Goal: Register for event/course

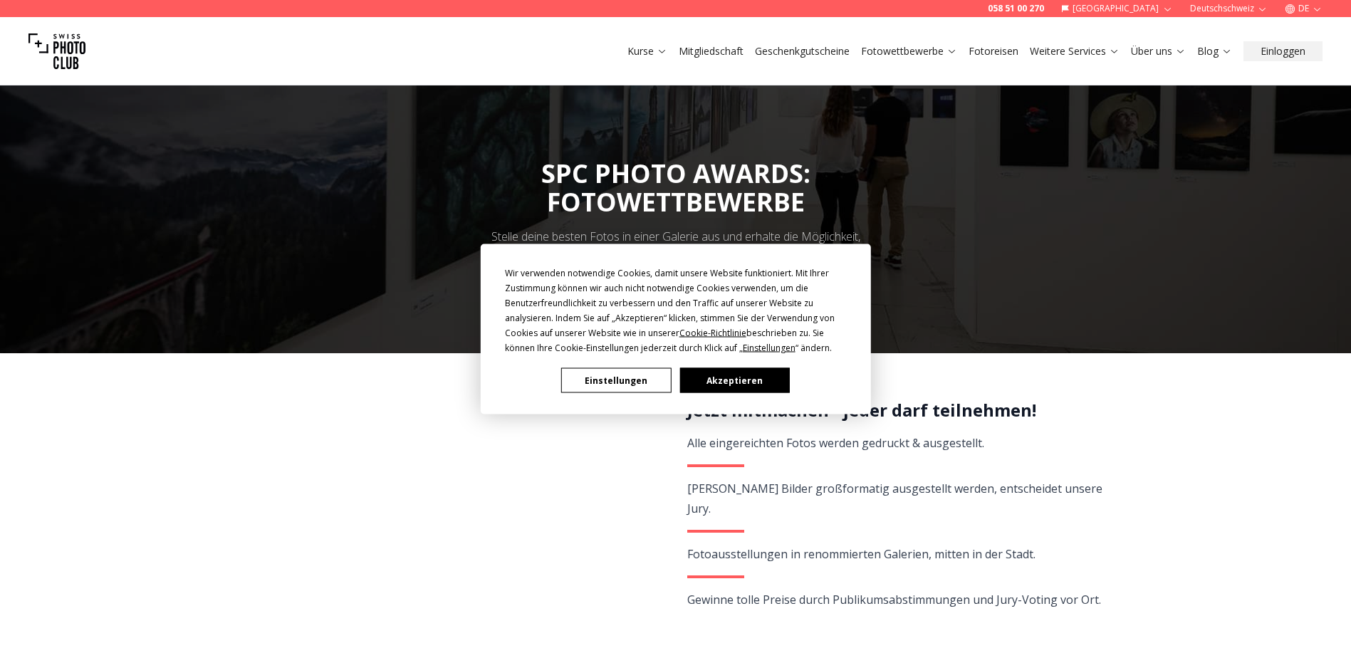
click at [748, 385] on button "Akzeptieren" at bounding box center [735, 380] width 110 height 25
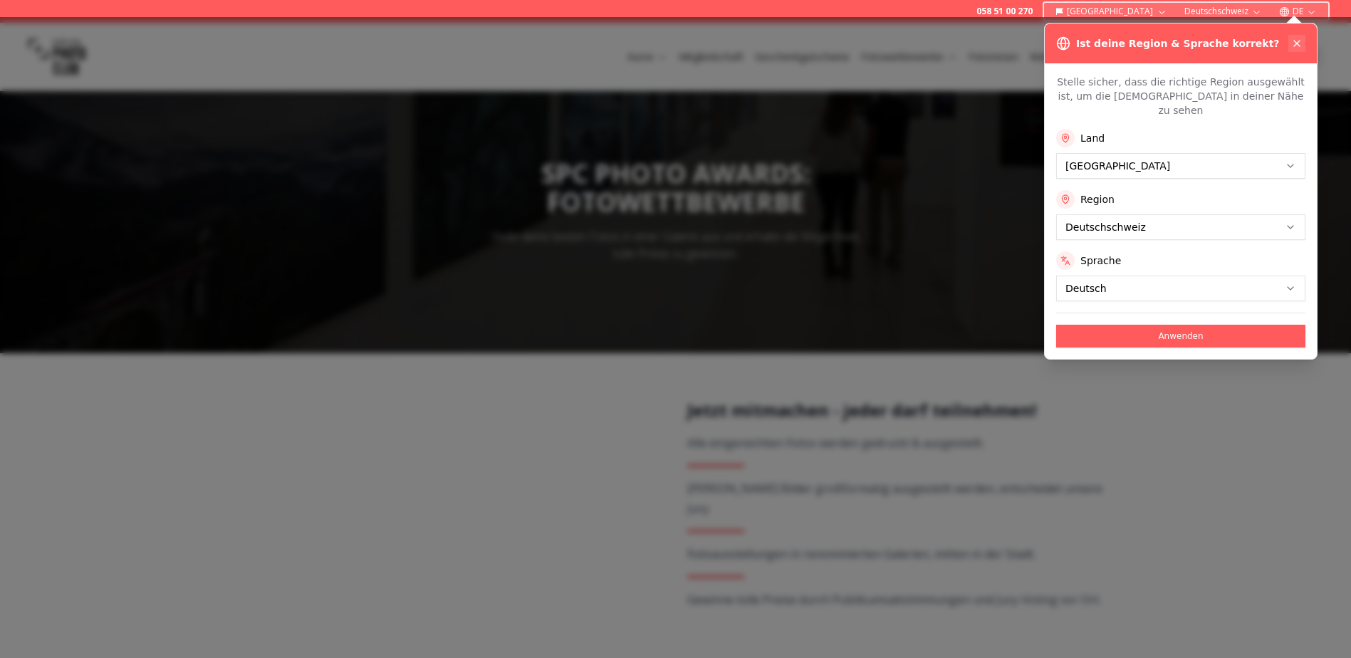
click at [1301, 41] on icon at bounding box center [1296, 43] width 11 height 11
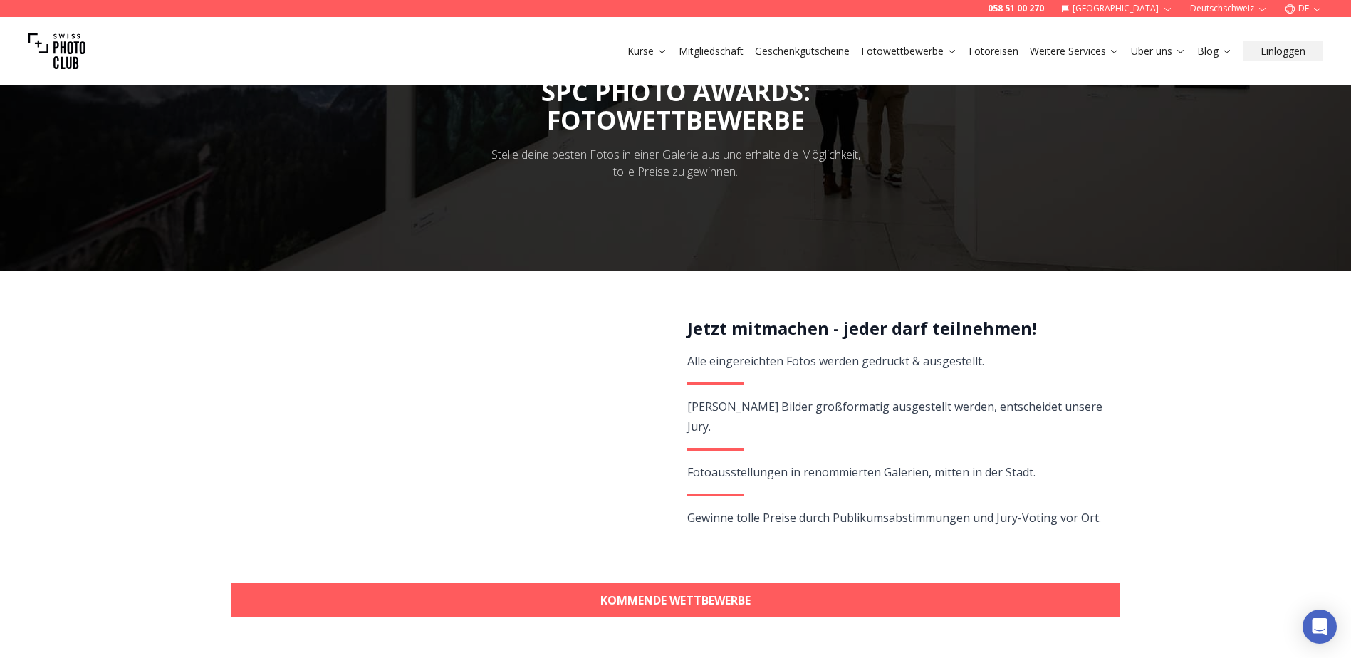
scroll to position [285, 0]
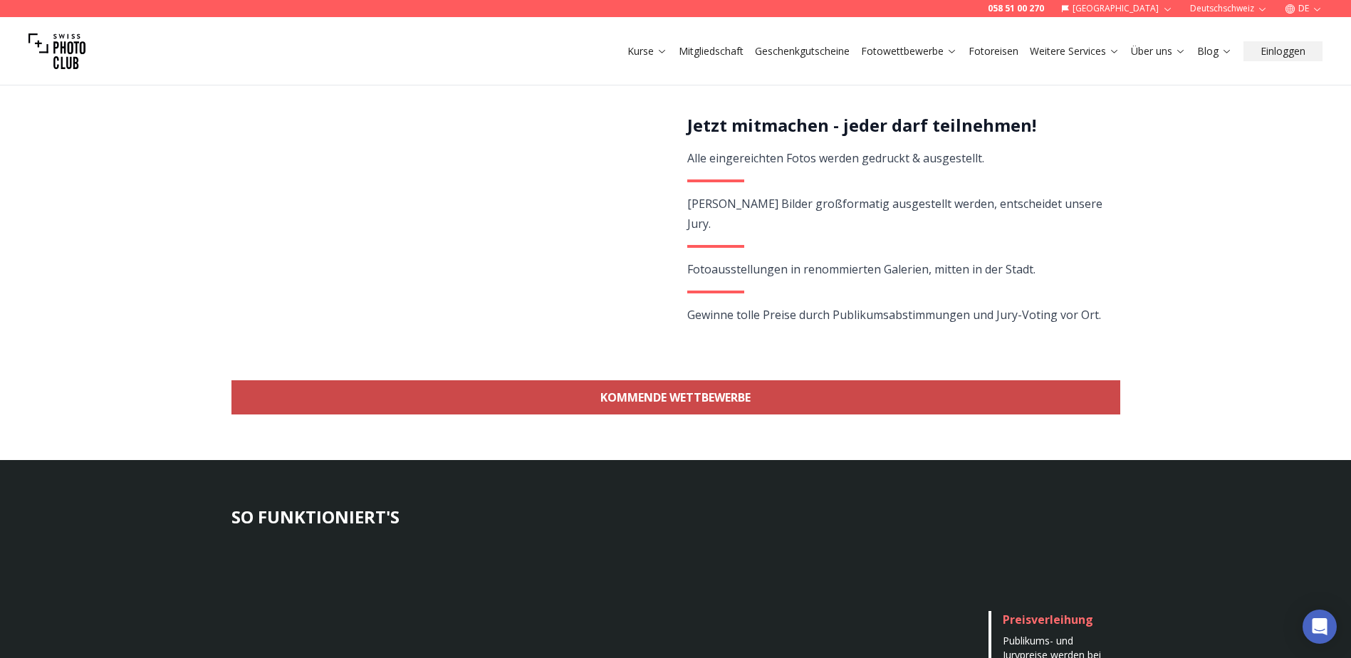
click at [706, 399] on link "KOMMENDE WETTBEWERBE" at bounding box center [675, 397] width 889 height 34
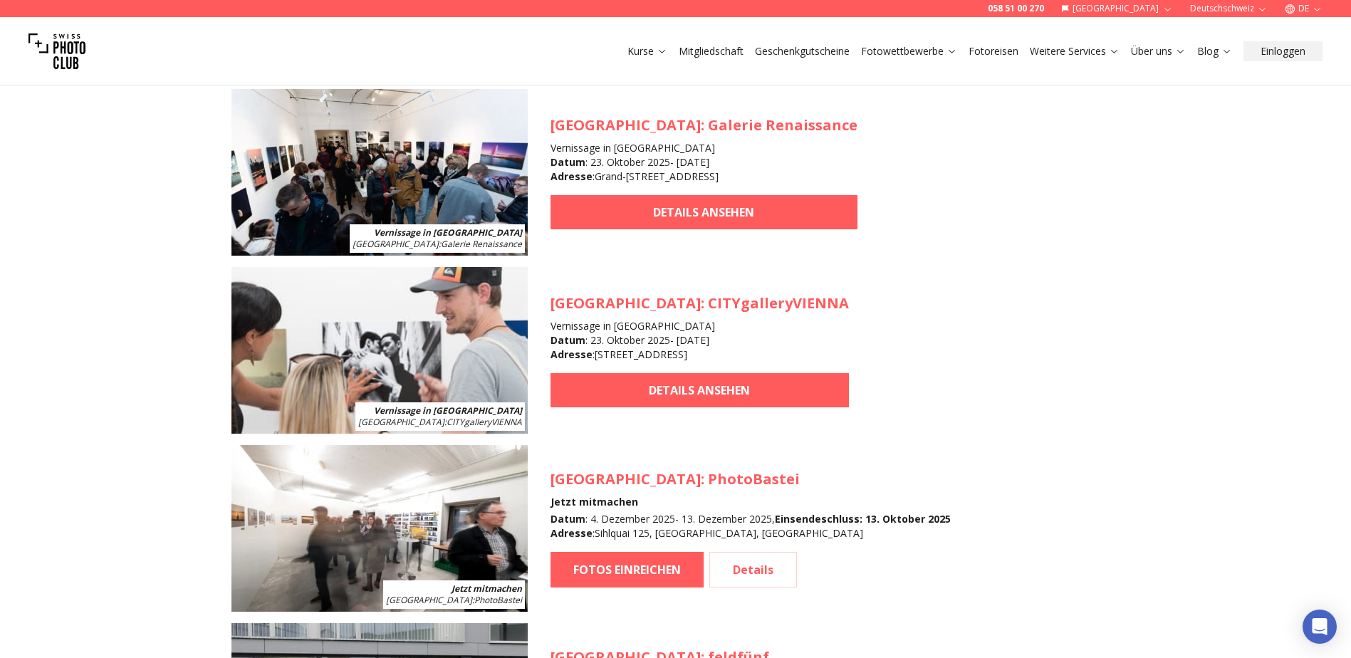
scroll to position [1483, 0]
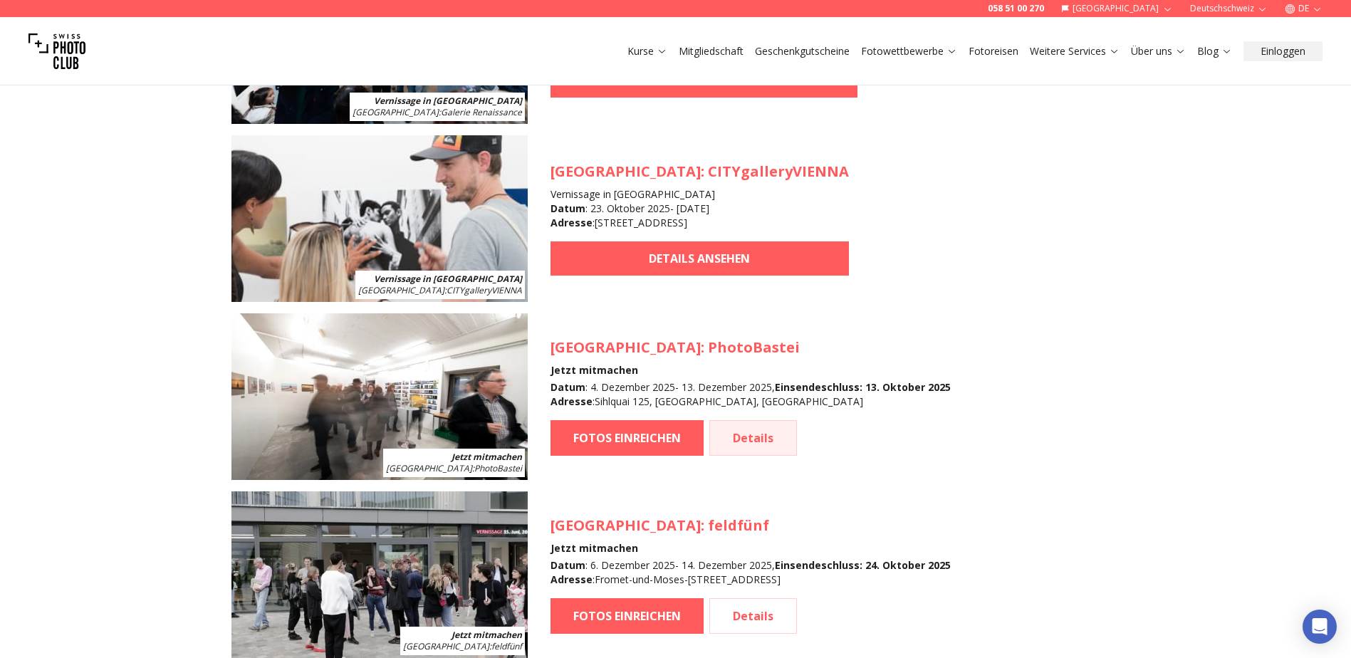
click at [735, 437] on link "Details" at bounding box center [753, 438] width 88 height 36
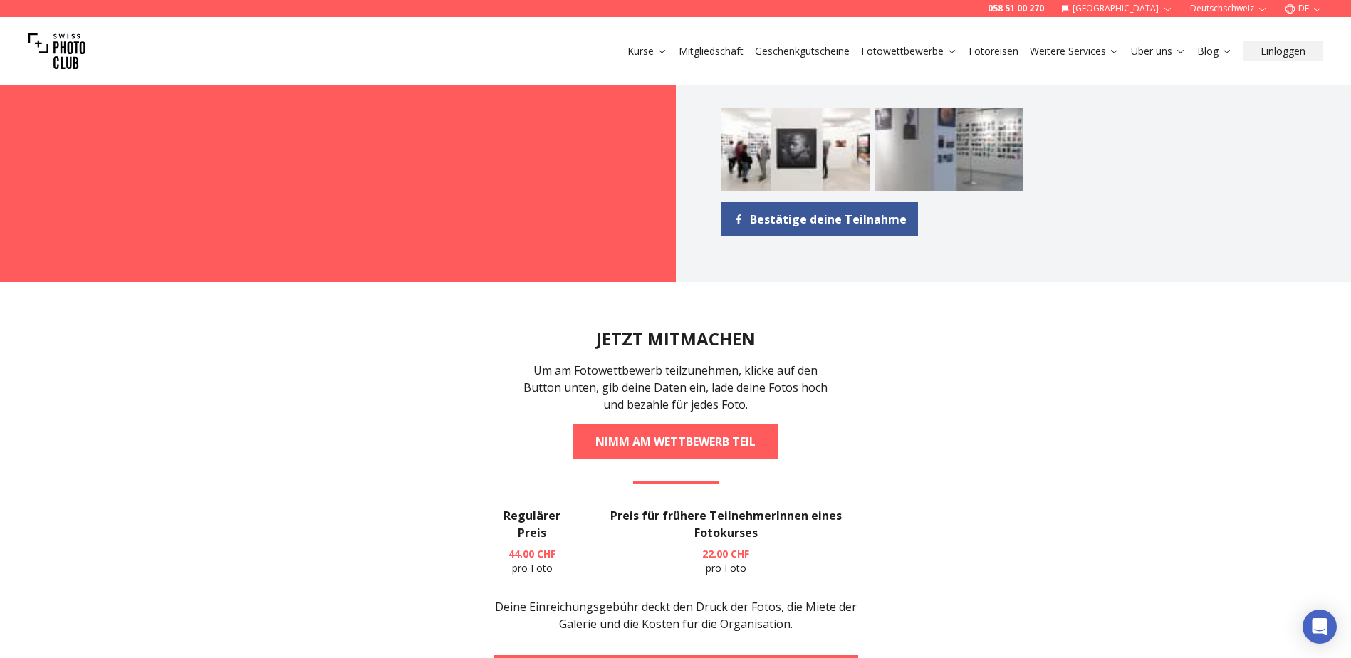
scroll to position [1781, 0]
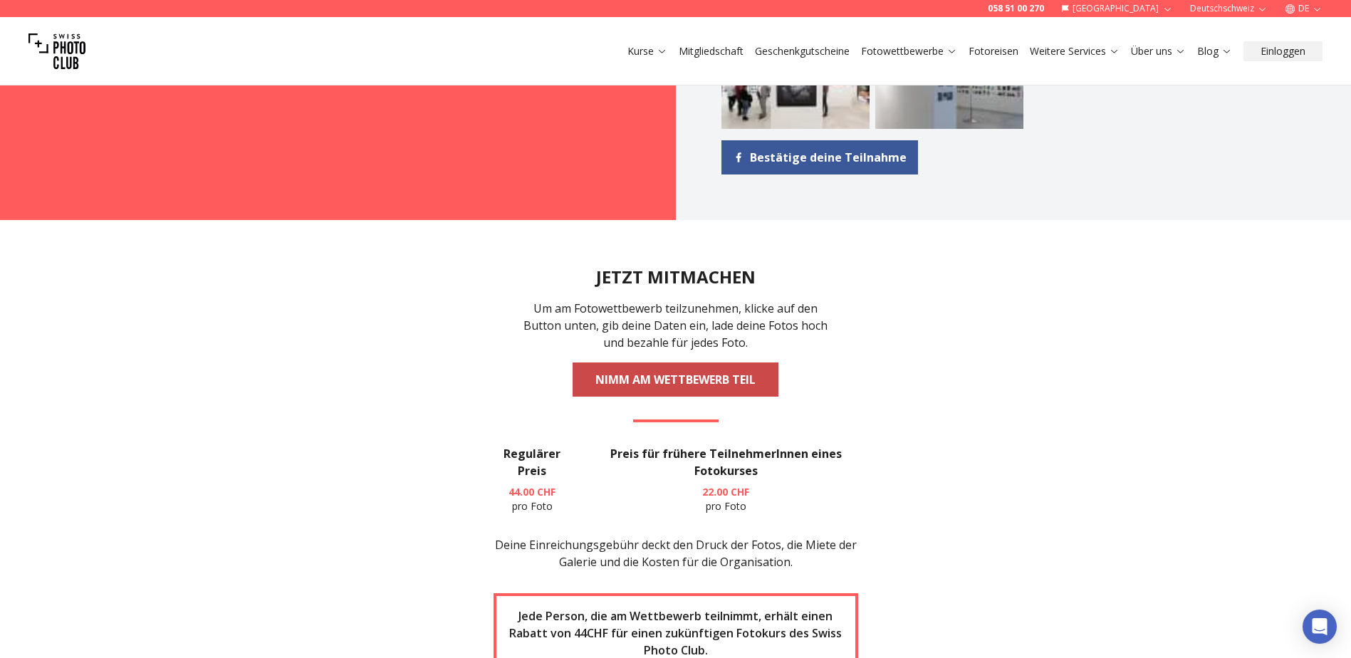
click at [680, 363] on link "NIMM AM WETTBEWERB TEIL" at bounding box center [676, 380] width 206 height 34
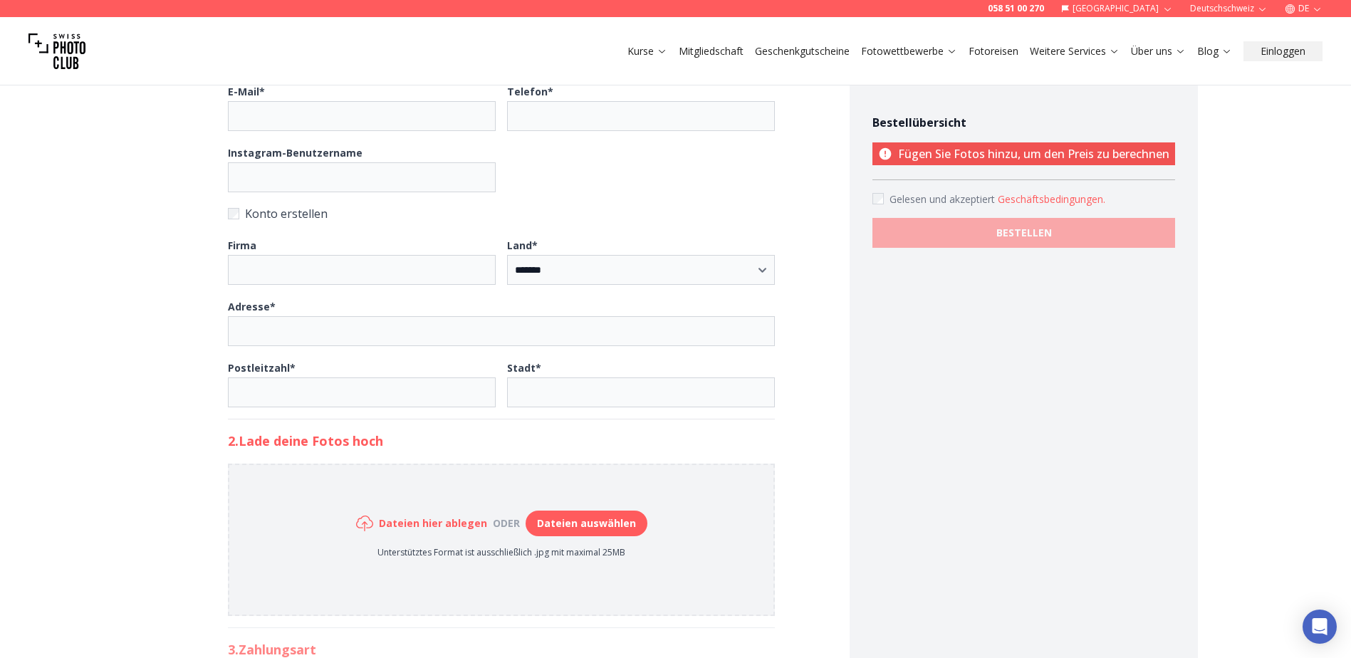
scroll to position [214, 0]
